Goal: Obtain resource: Download file/media

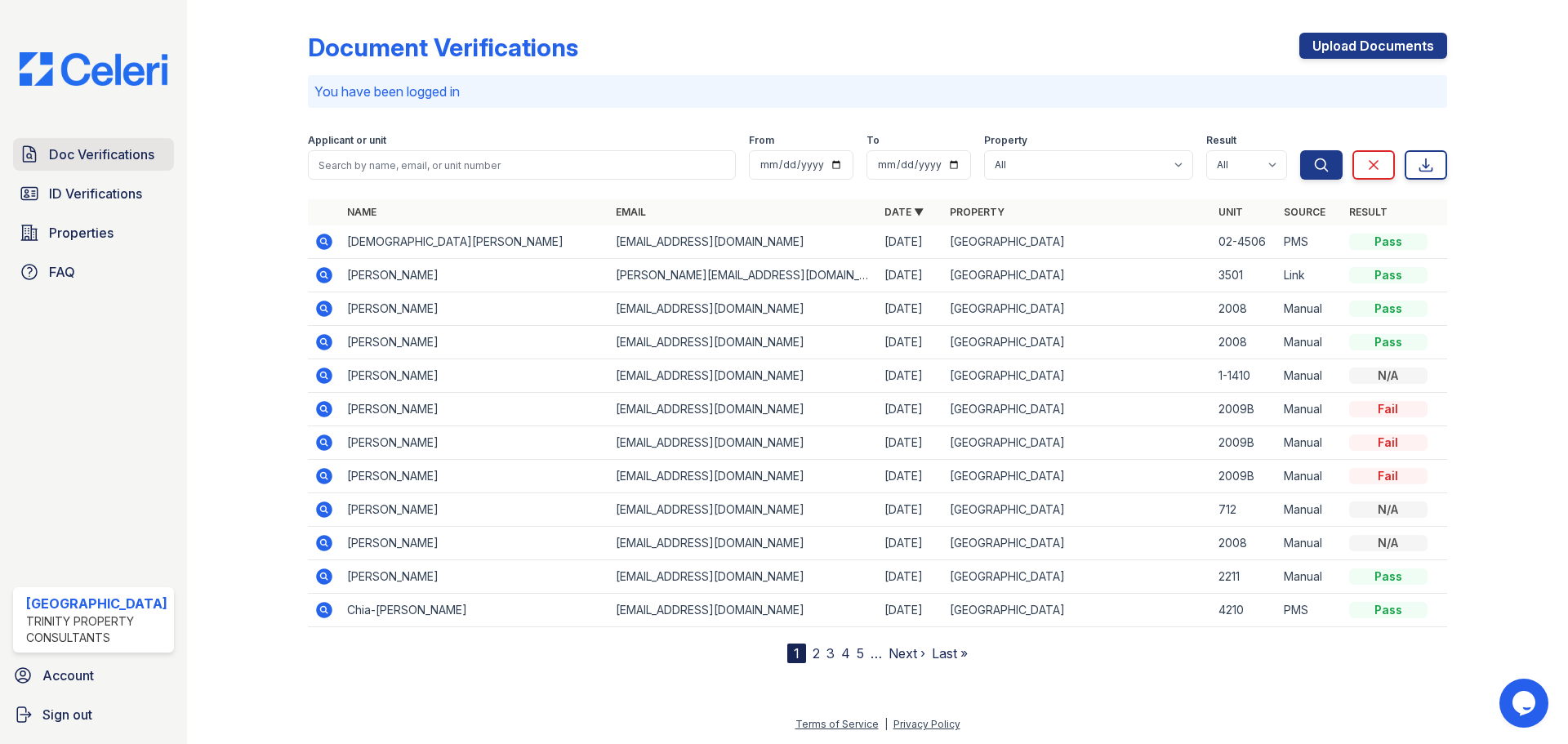
click at [101, 155] on span "Doc Verifications" at bounding box center [102, 154] width 106 height 20
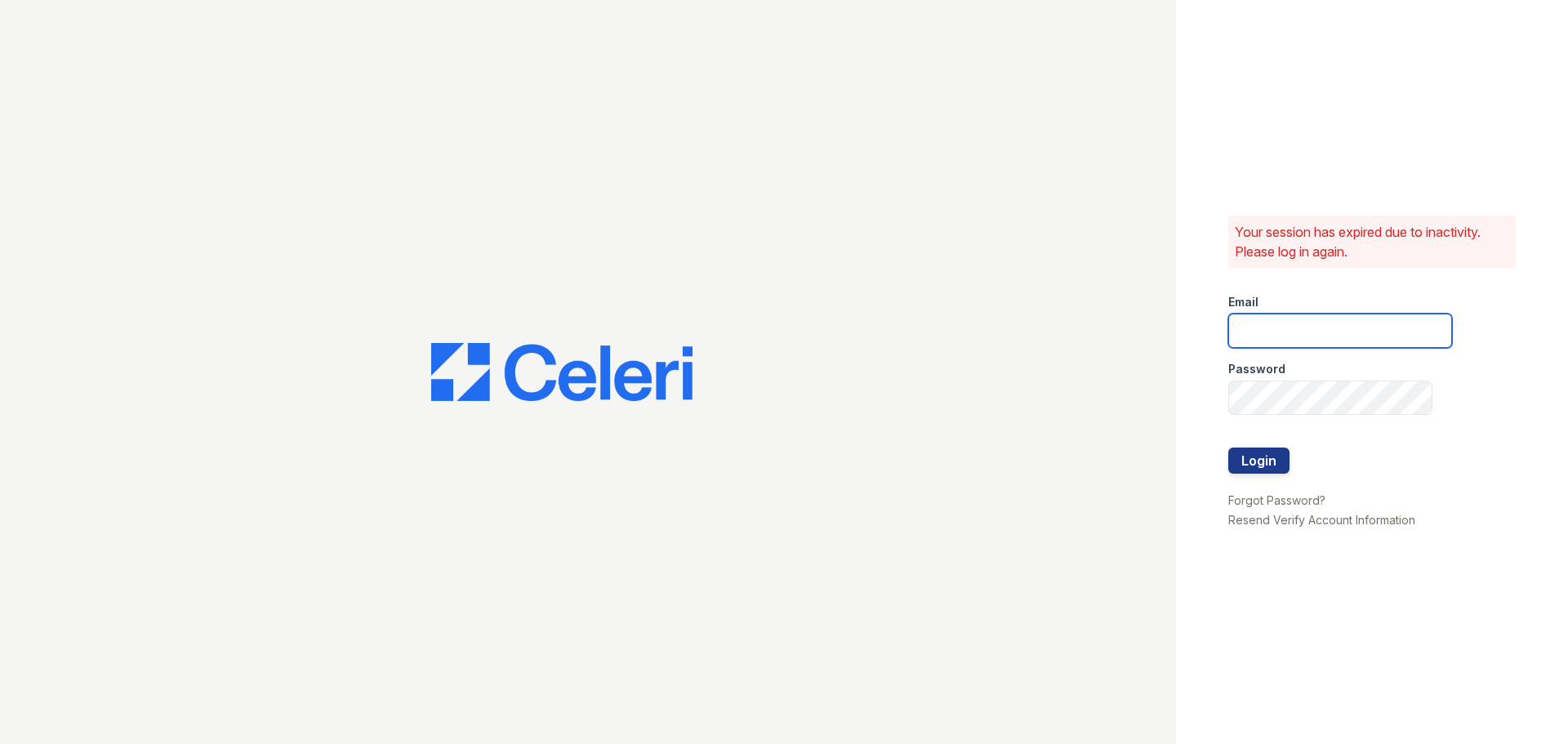
type input "arrivestreetervilleleasing@trinity-pm.com"
click at [1254, 462] on button "Login" at bounding box center [1258, 461] width 61 height 26
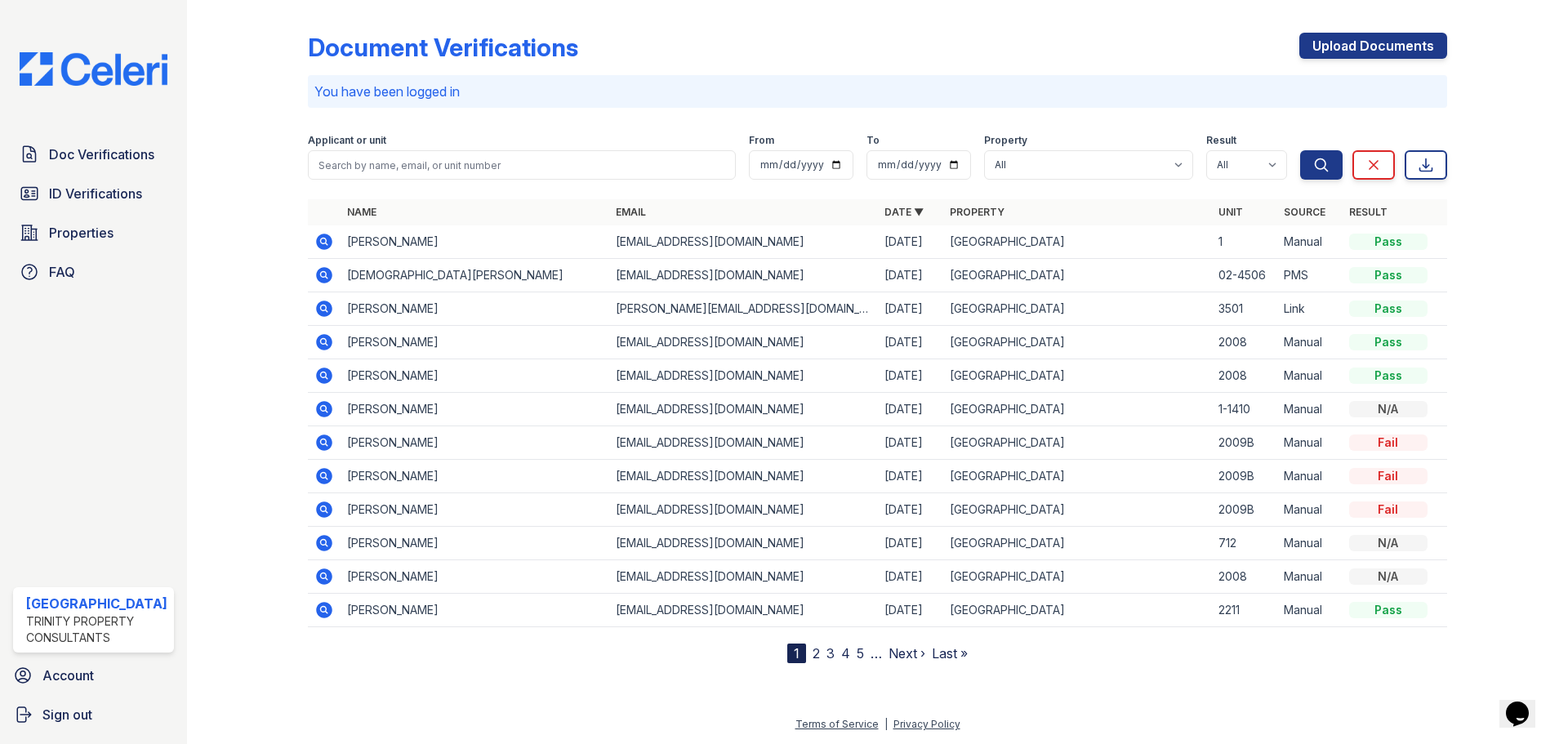
click at [324, 242] on icon at bounding box center [323, 241] width 4 height 4
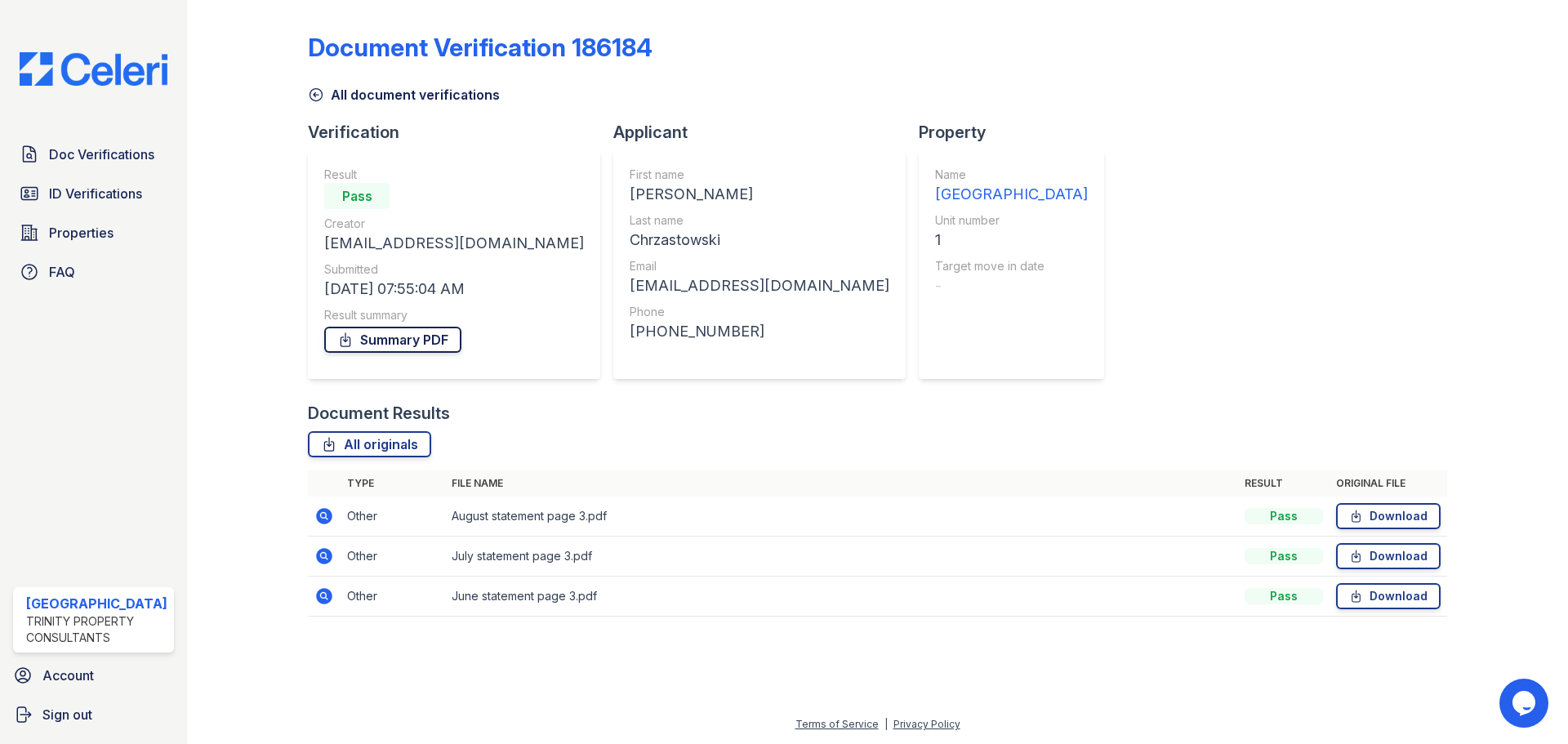
click at [366, 343] on link "Summary PDF" at bounding box center [392, 340] width 137 height 26
